Goal: Contribute content: Add original content to the website for others to see

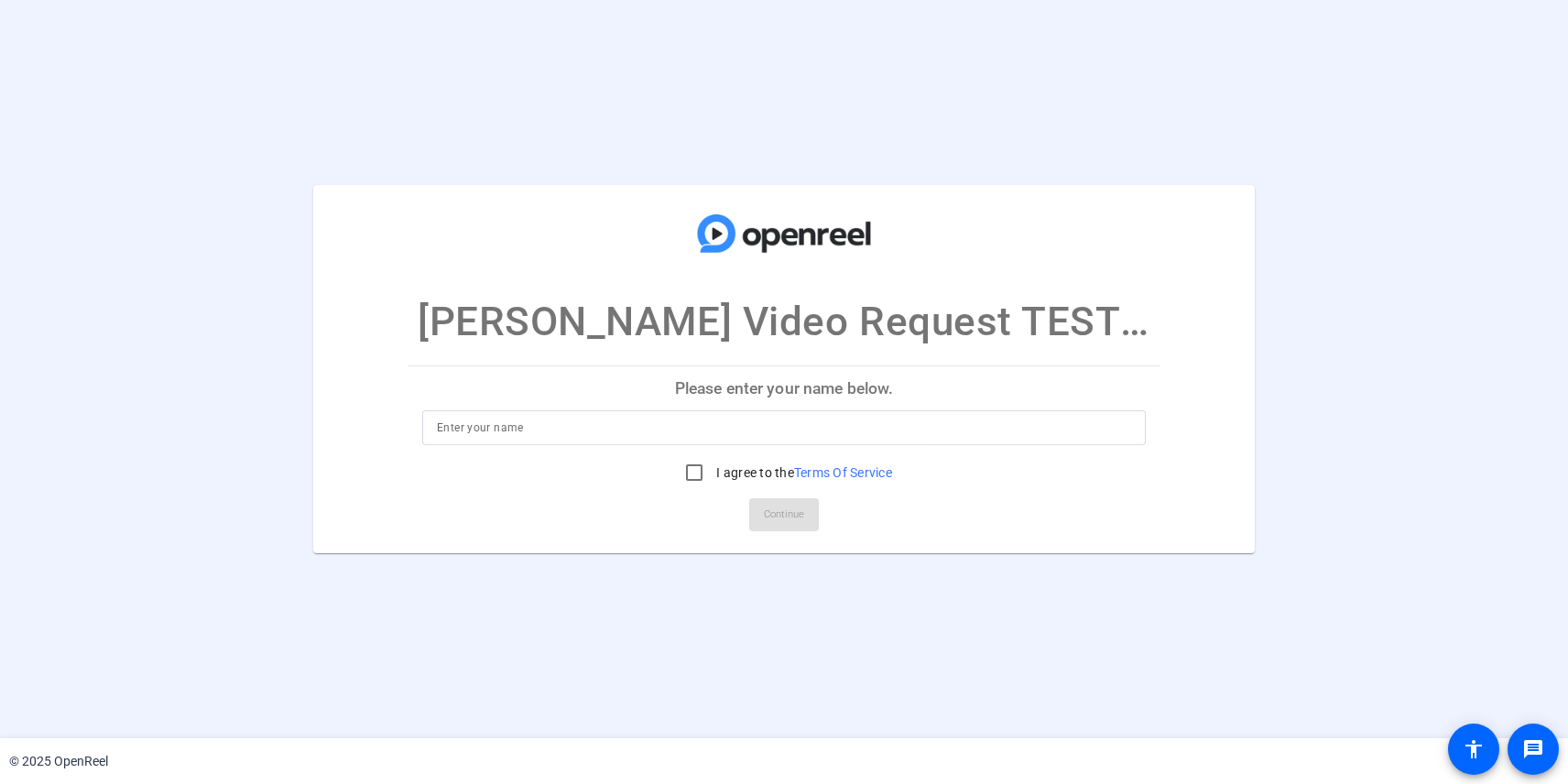
click at [804, 423] on input at bounding box center [784, 428] width 695 height 22
type input "[PERSON_NAME]"
click at [692, 475] on input "I agree to the Terms Of Service" at bounding box center [694, 473] width 37 height 37
checkbox input "true"
click at [794, 521] on span "Continue" at bounding box center [784, 515] width 41 height 28
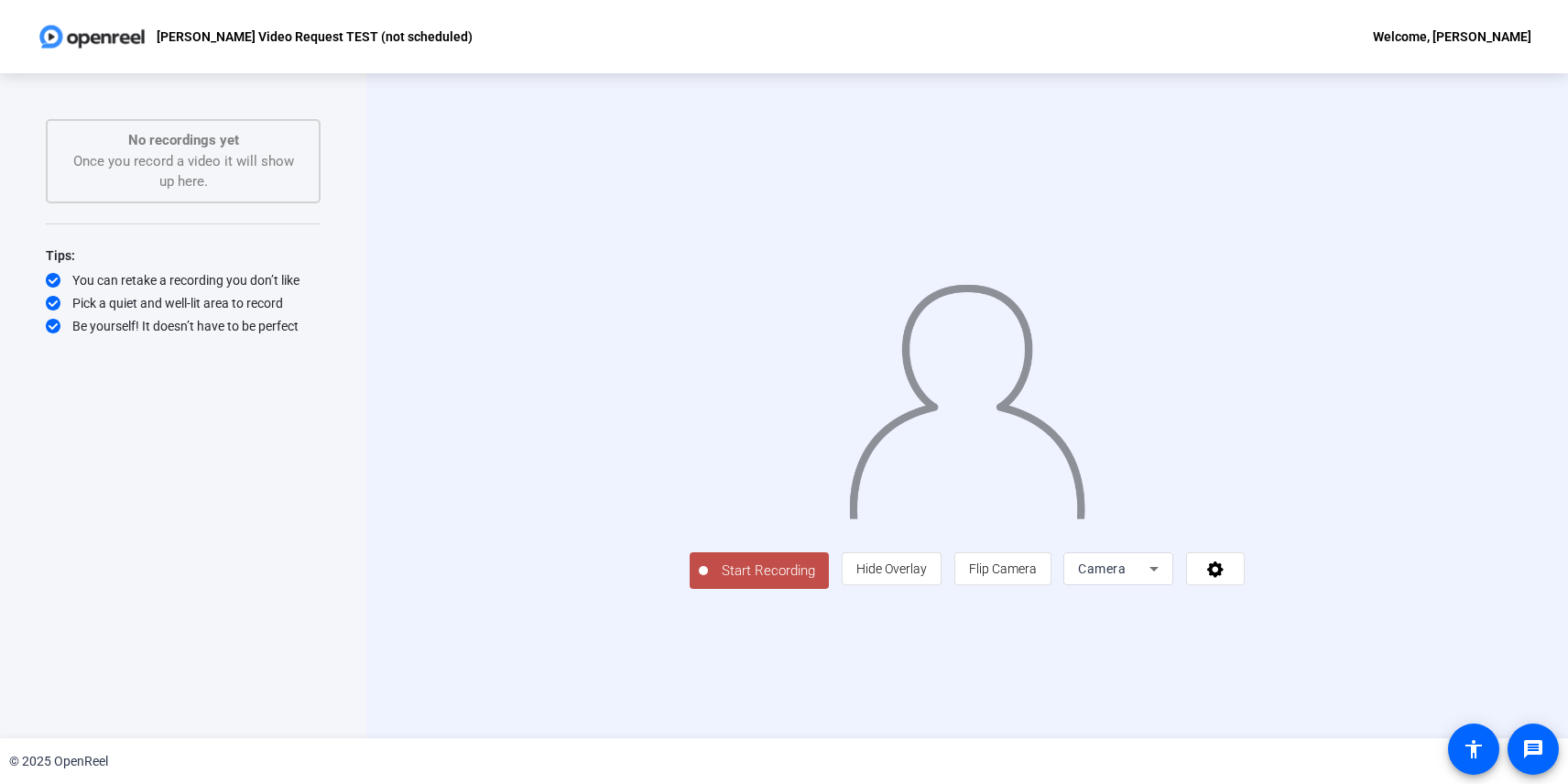
click at [707, 582] on span "Start Recording" at bounding box center [768, 570] width 121 height 21
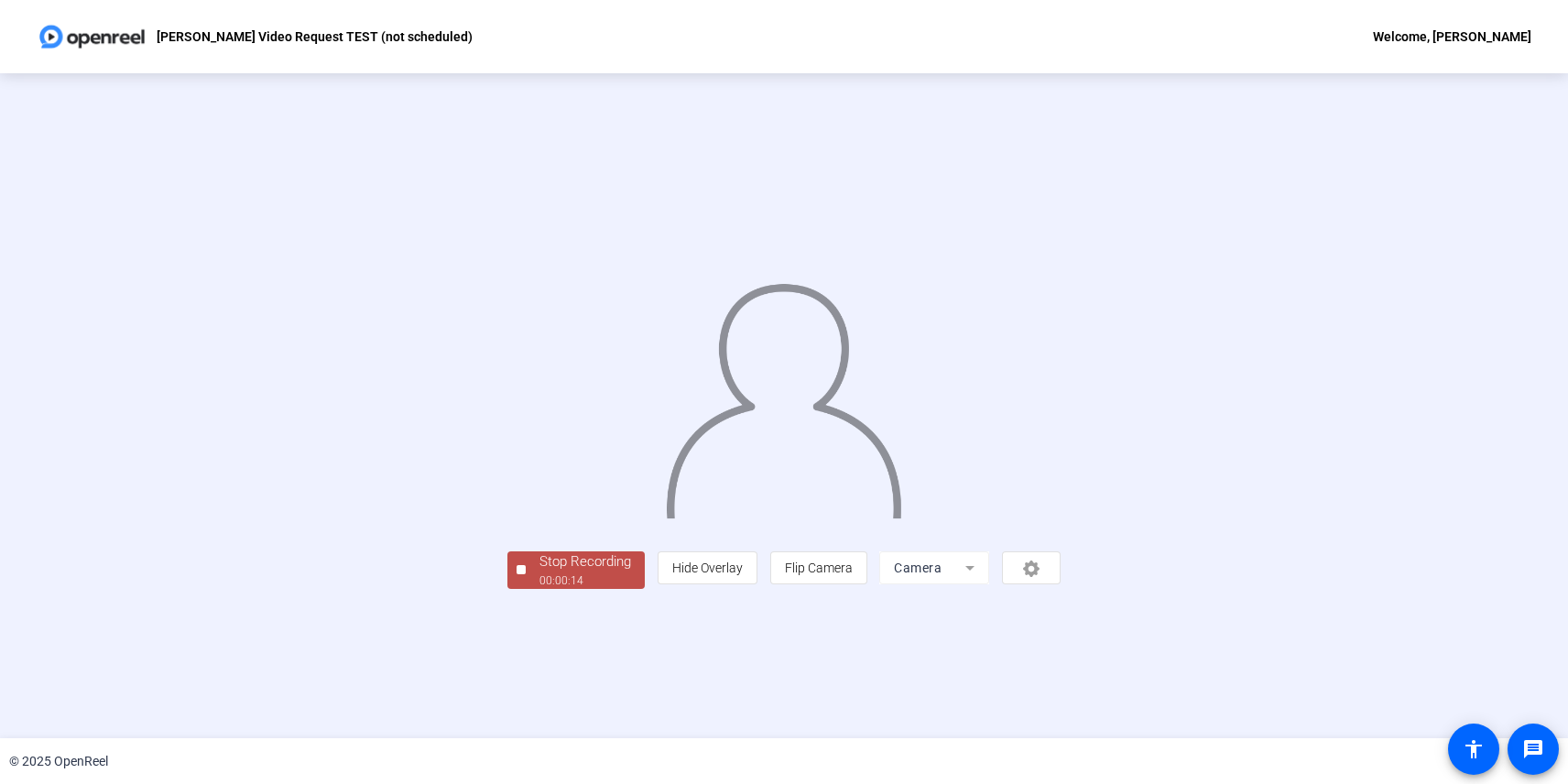
click at [539, 572] on div "Stop Recording" at bounding box center [585, 562] width 92 height 21
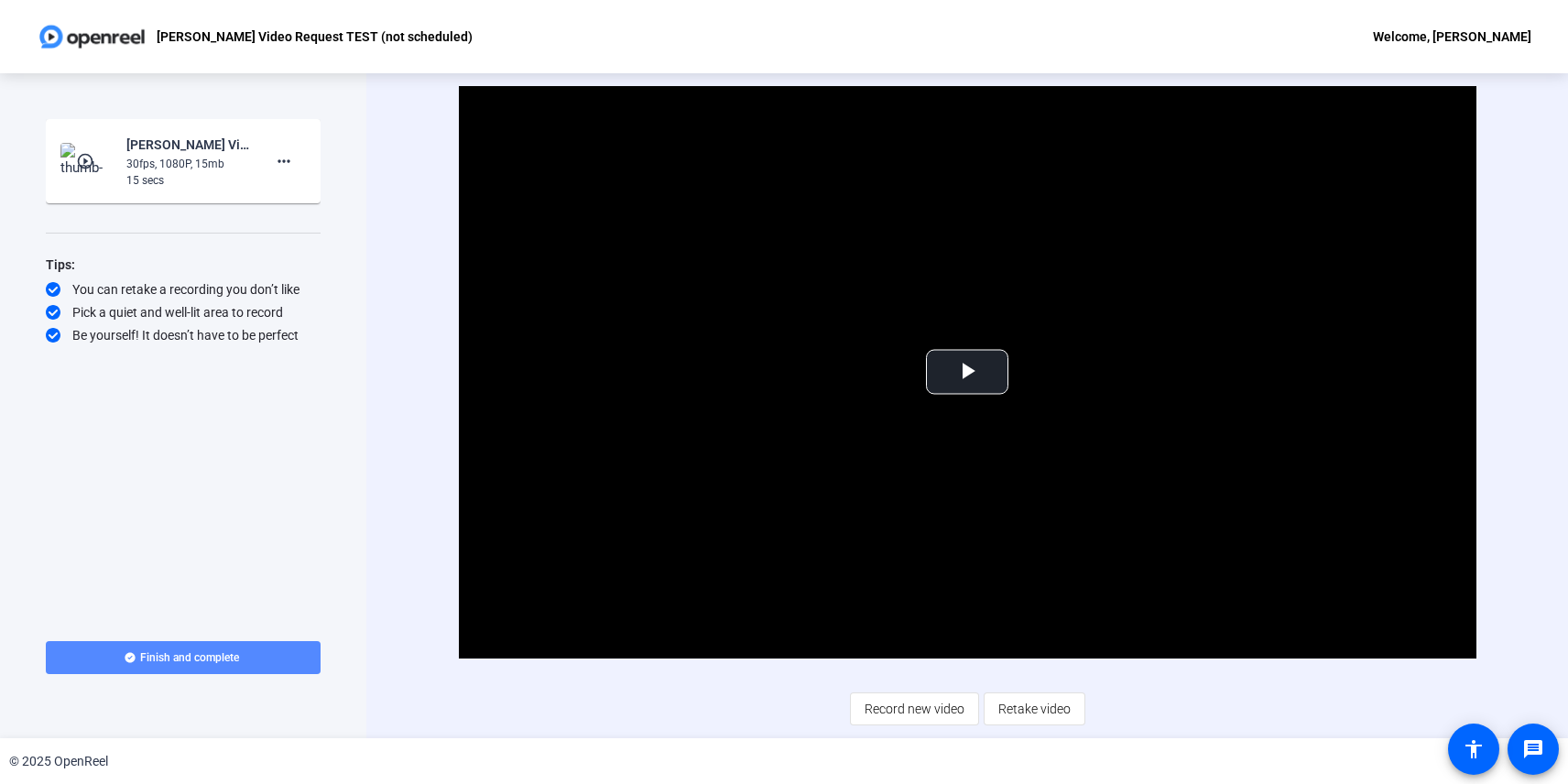
click at [238, 657] on span "Finish and complete" at bounding box center [190, 657] width 99 height 15
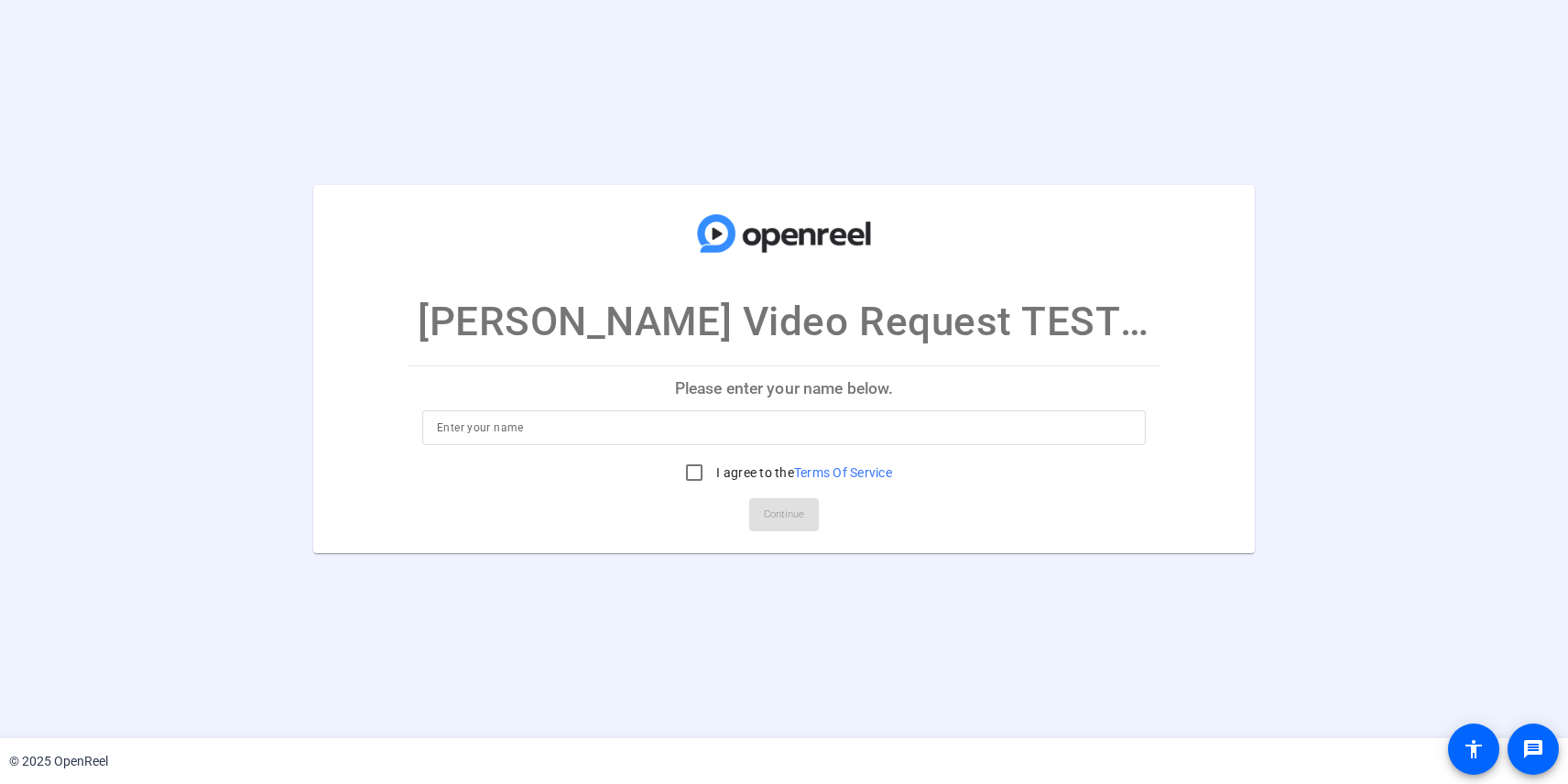
click at [845, 429] on input at bounding box center [784, 428] width 695 height 22
type input "[PERSON_NAME]"
click at [695, 472] on input "I agree to the Terms Of Service" at bounding box center [694, 473] width 37 height 37
checkbox input "true"
click at [800, 517] on span "Continue" at bounding box center [784, 515] width 41 height 28
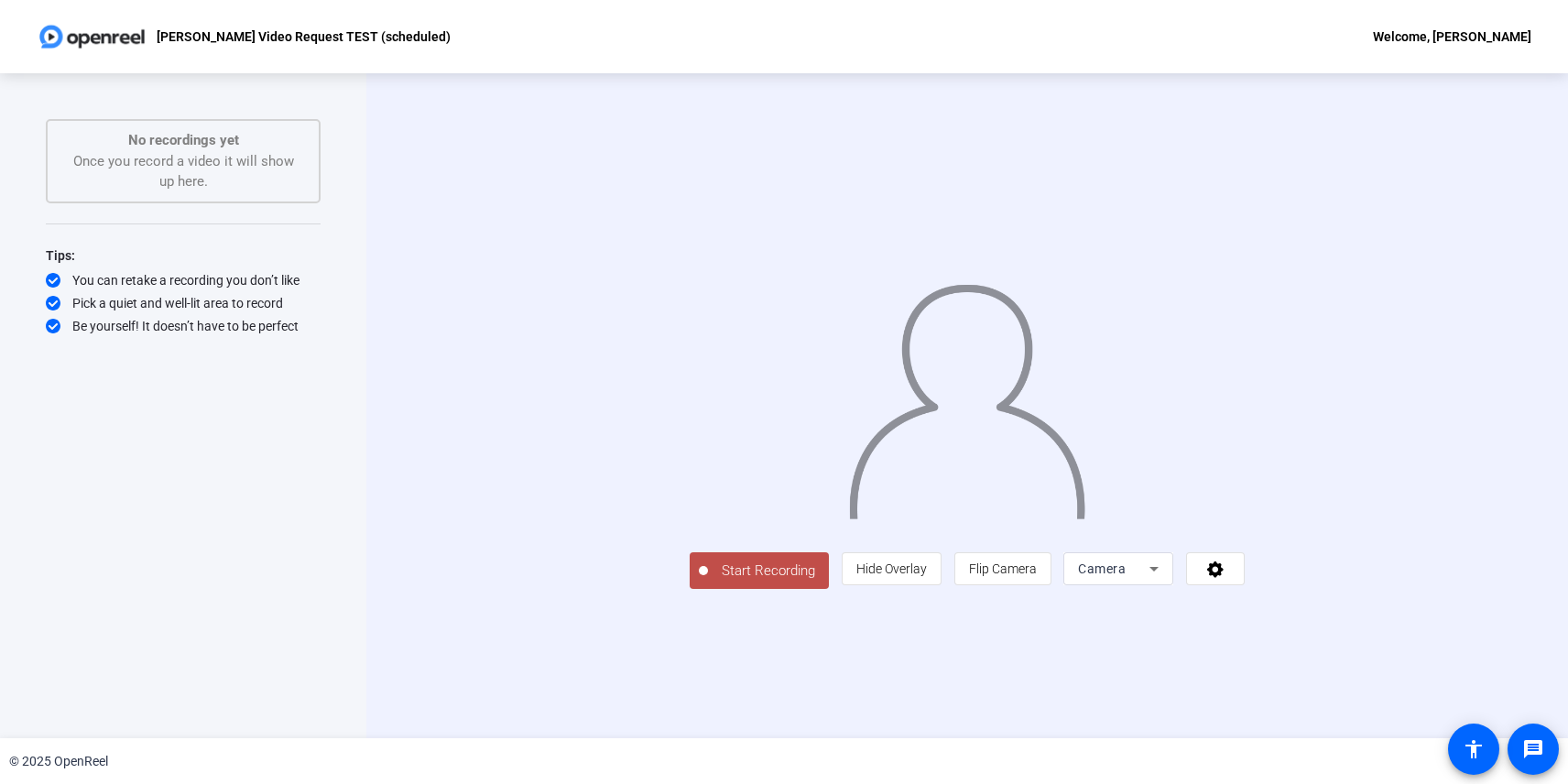
click at [707, 582] on span "Start Recording" at bounding box center [768, 570] width 121 height 21
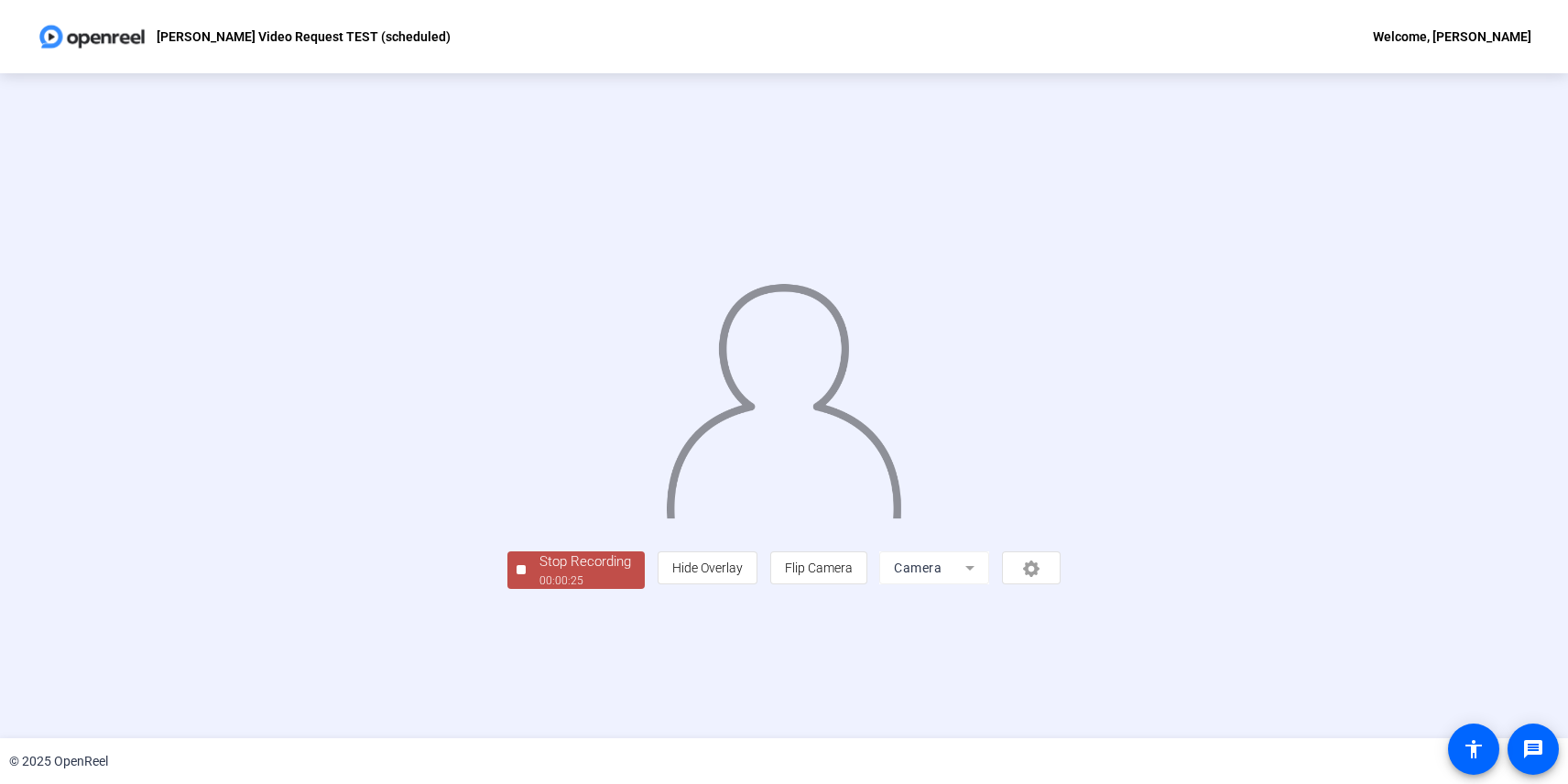
click at [539, 572] on div "Stop Recording" at bounding box center [585, 562] width 92 height 21
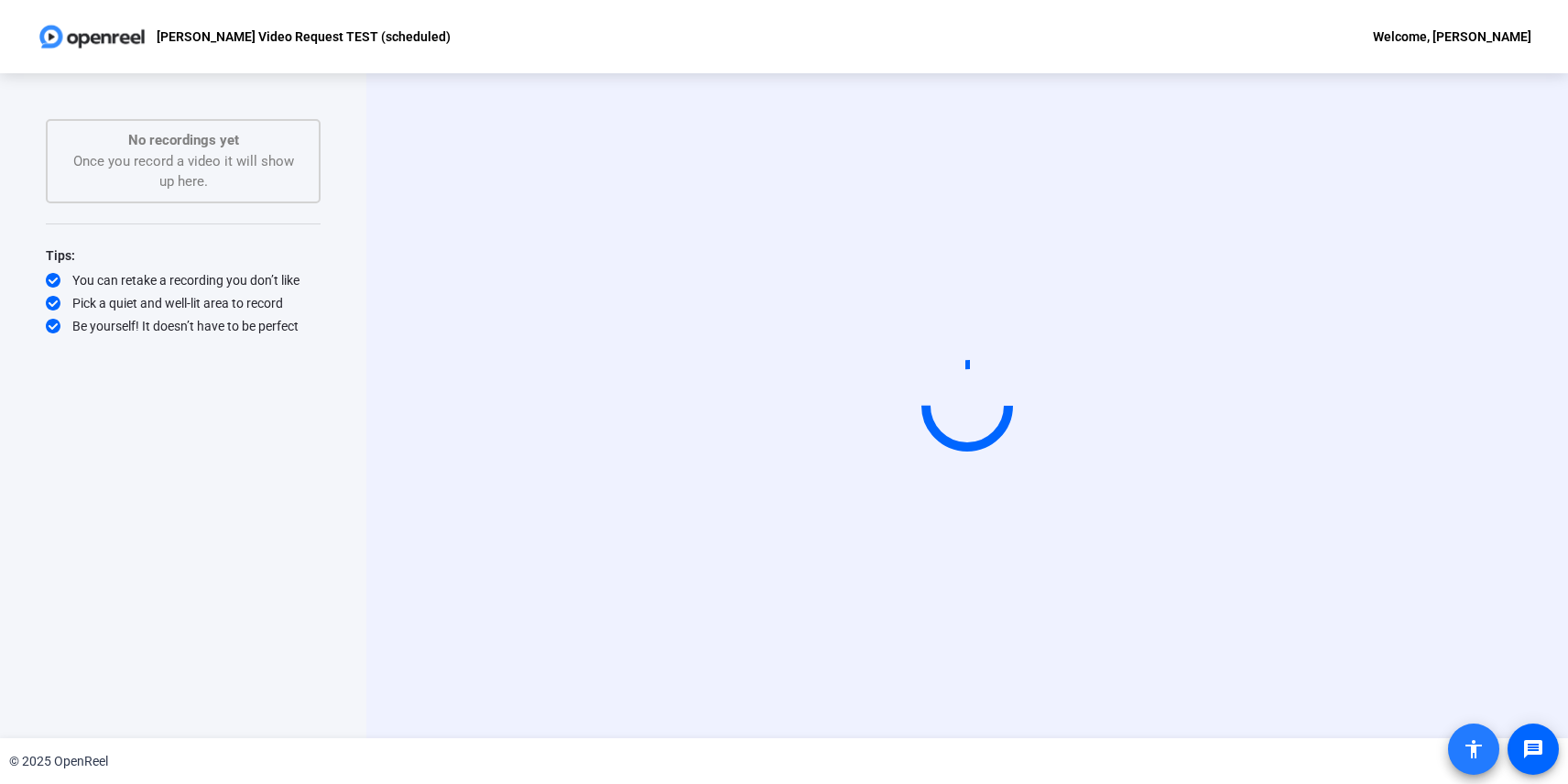
click at [1476, 756] on mat-icon "accessibility" at bounding box center [1473, 749] width 22 height 22
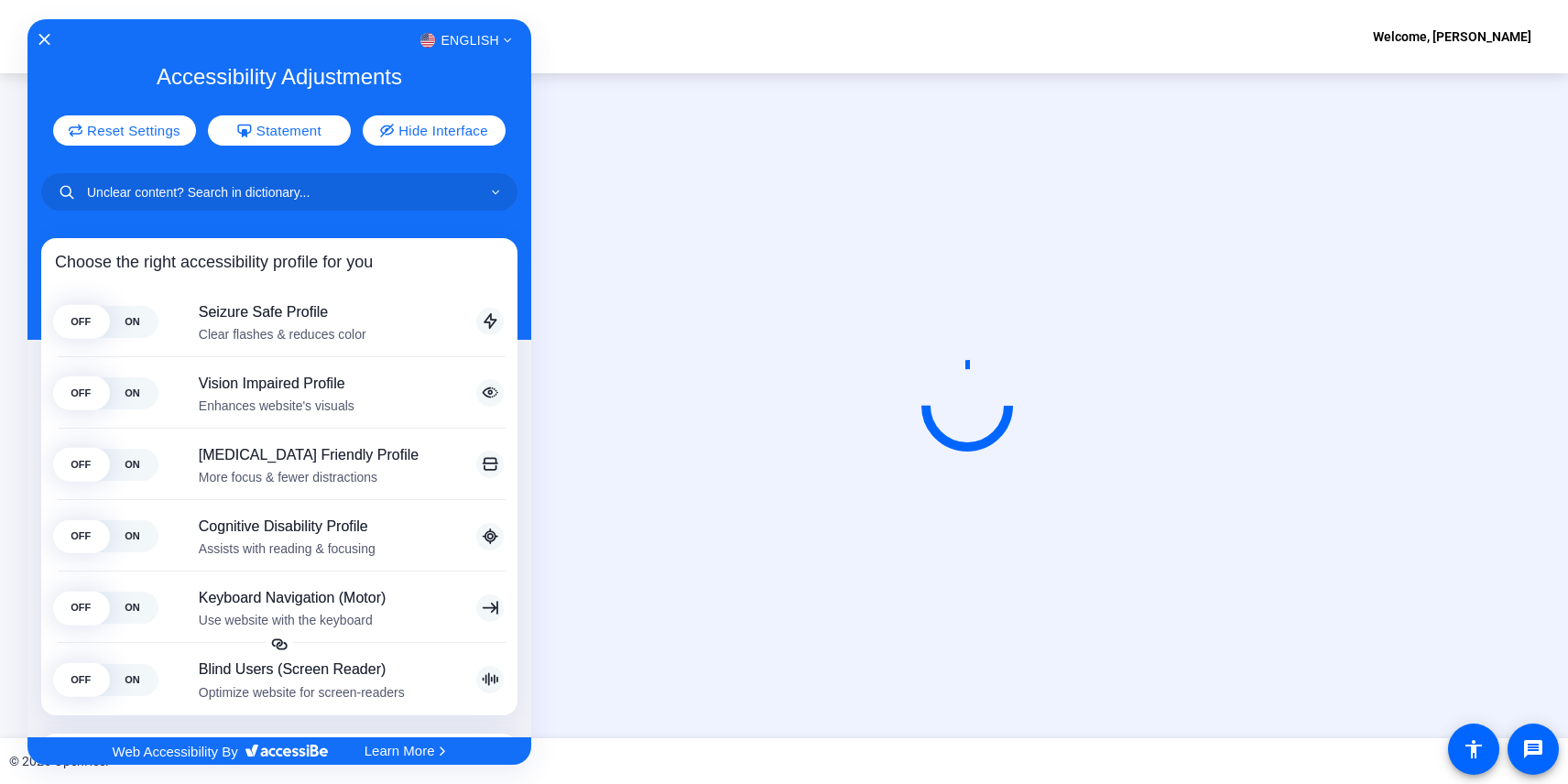
click at [1188, 392] on div at bounding box center [784, 392] width 1568 height 784
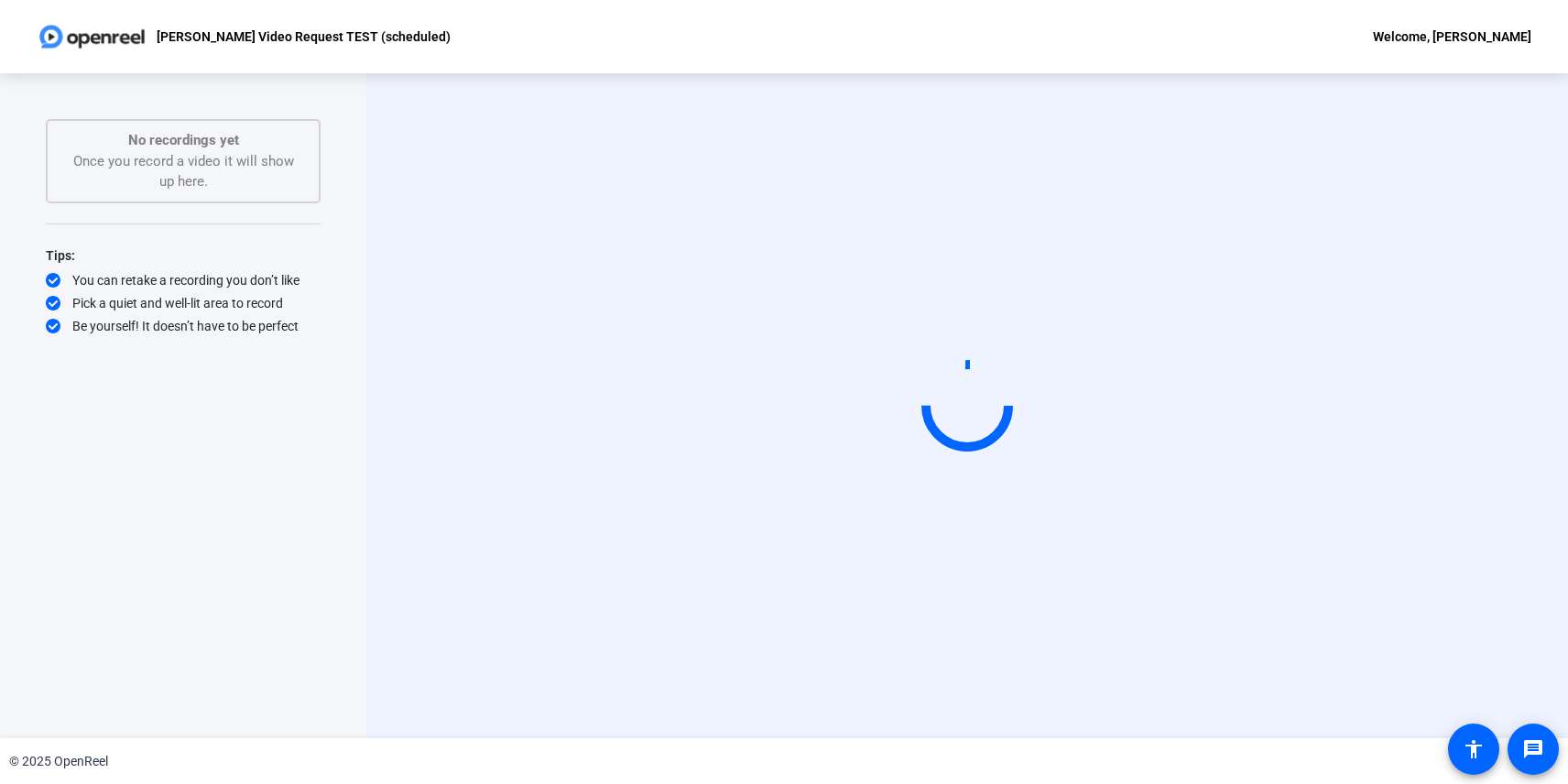
click at [206, 156] on div "No recordings yet Once you record a video it will show up here." at bounding box center [183, 161] width 234 height 62
click at [1541, 743] on mat-icon "message" at bounding box center [1532, 749] width 22 height 22
click at [105, 36] on img at bounding box center [92, 37] width 111 height 37
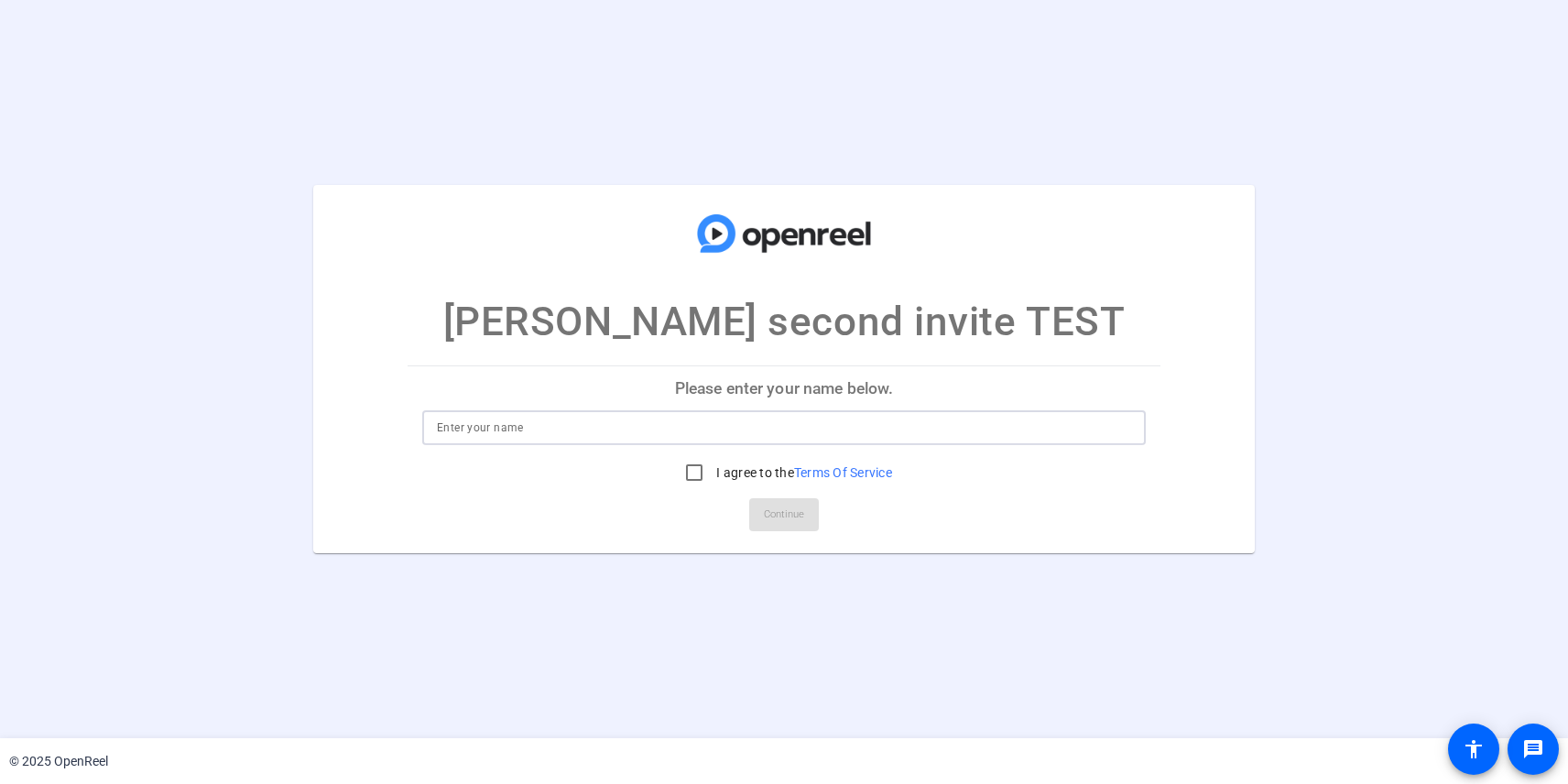
click at [768, 437] on input at bounding box center [784, 428] width 695 height 22
type input "[PERSON_NAME]"
click at [691, 469] on input "I agree to the Terms Of Service" at bounding box center [694, 473] width 37 height 37
checkbox input "true"
click at [775, 510] on span "Continue" at bounding box center [784, 515] width 41 height 28
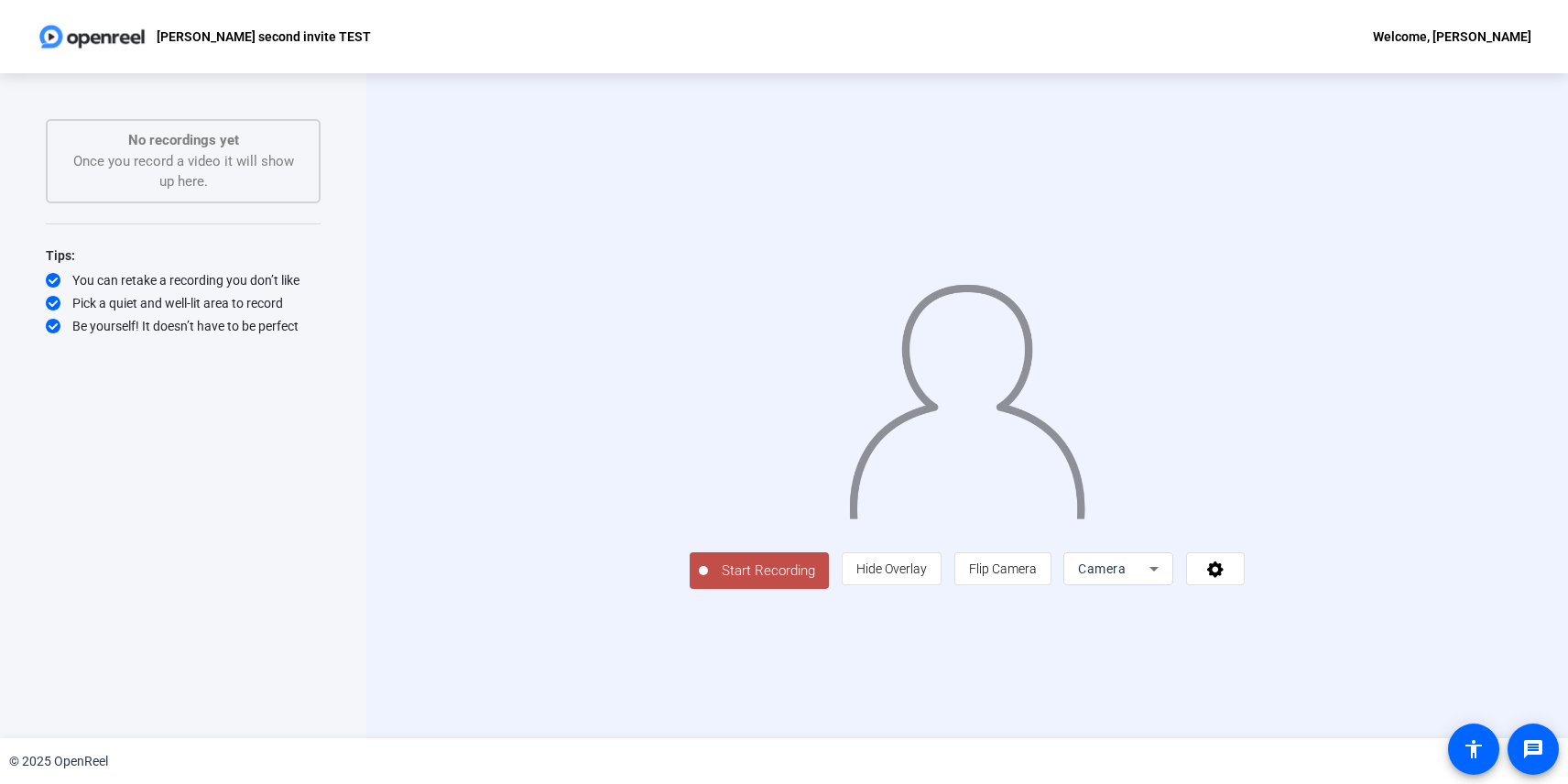
click at [707, 582] on span "Start Recording" at bounding box center [768, 570] width 121 height 21
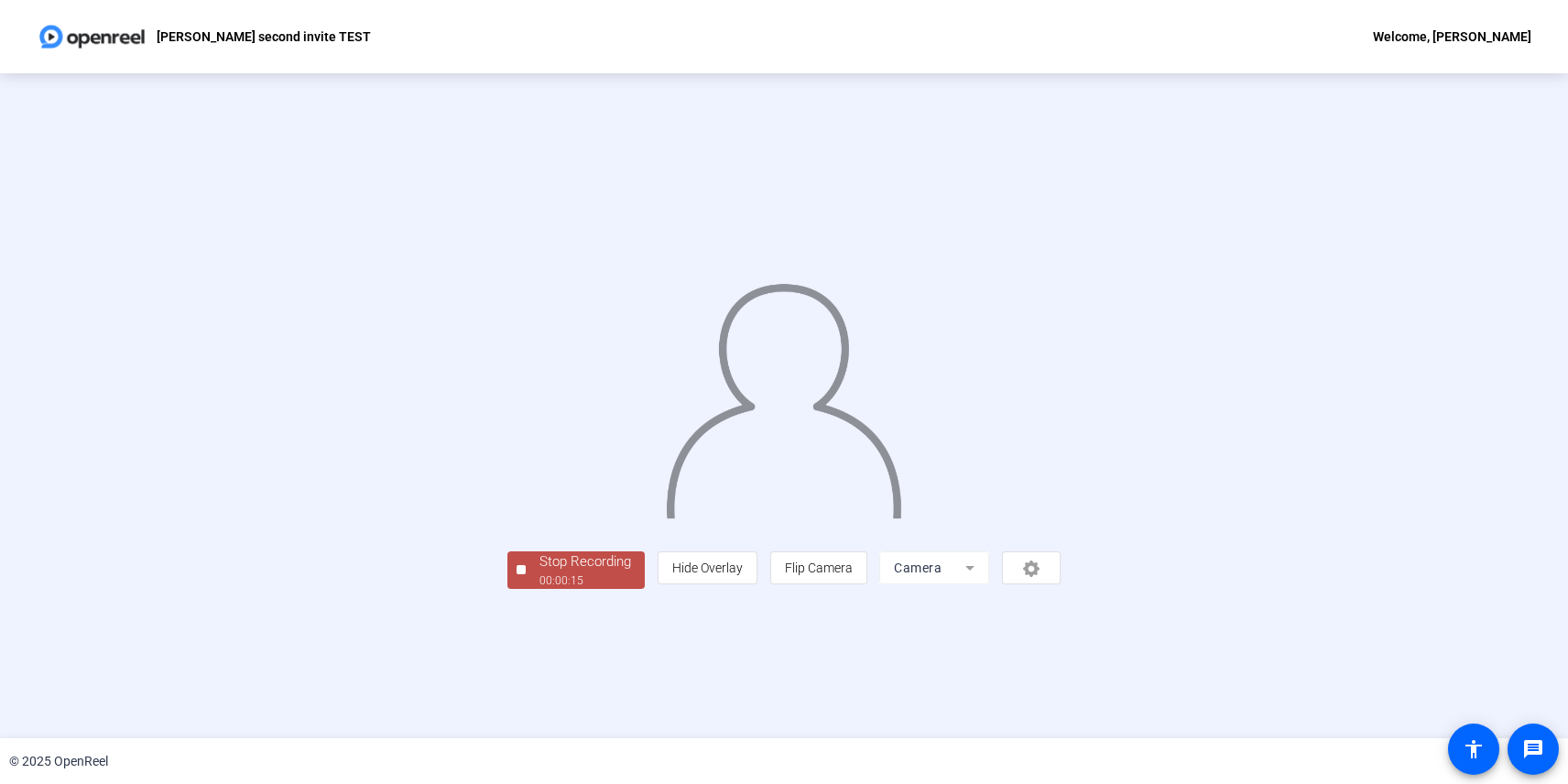
click at [539, 589] on div "00:00:15" at bounding box center [585, 580] width 92 height 17
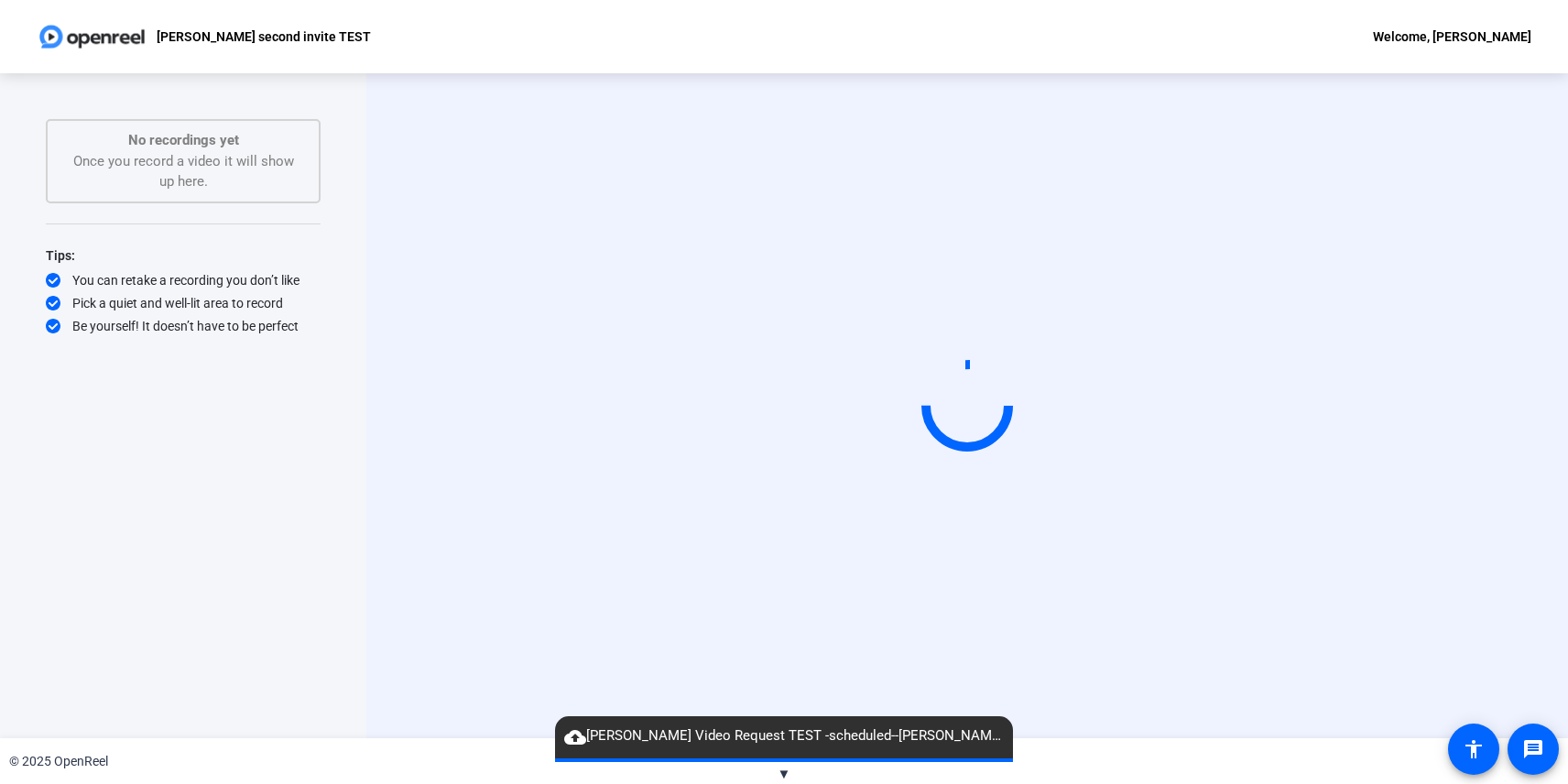
click at [784, 770] on span "▼" at bounding box center [784, 774] width 14 height 17
